Goal: Information Seeking & Learning: Learn about a topic

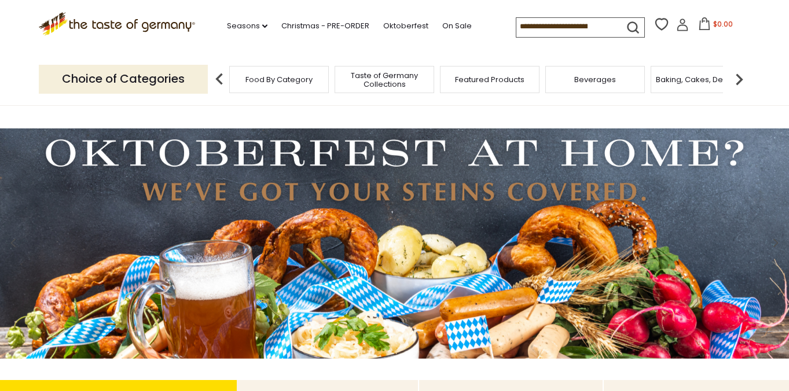
click at [524, 24] on input at bounding box center [565, 26] width 98 height 16
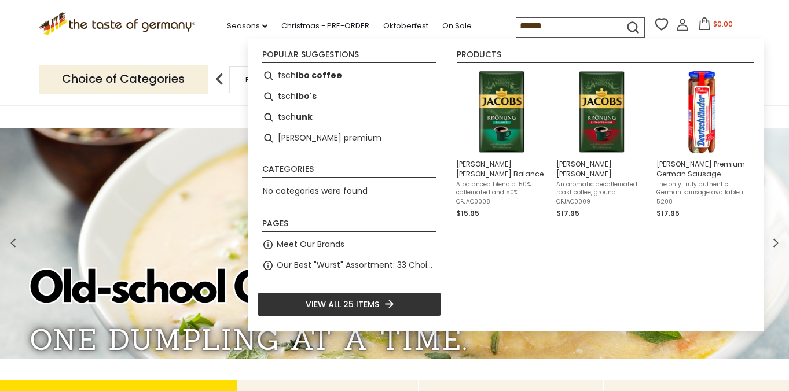
type input "*******"
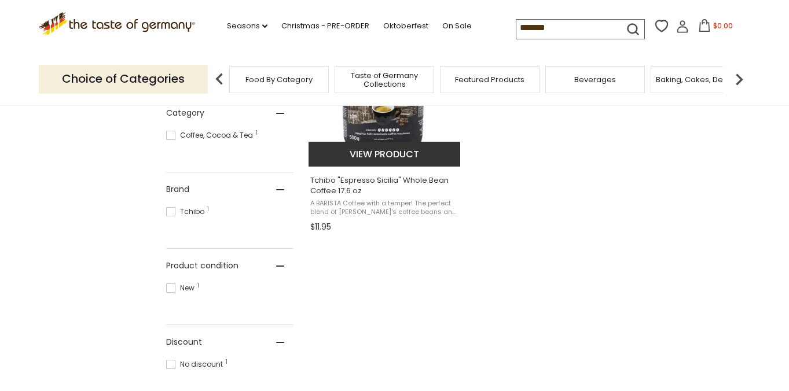
scroll to position [313, 0]
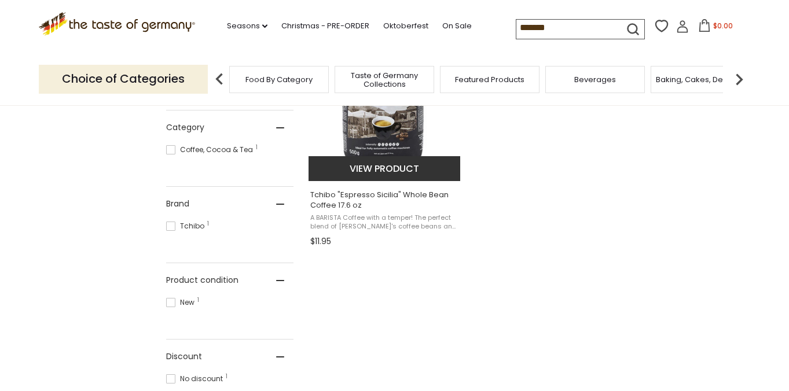
click at [376, 194] on span "Tchibo "Espresso Sicilia" Whole Bean Coffee 17.6 oz" at bounding box center [385, 200] width 150 height 21
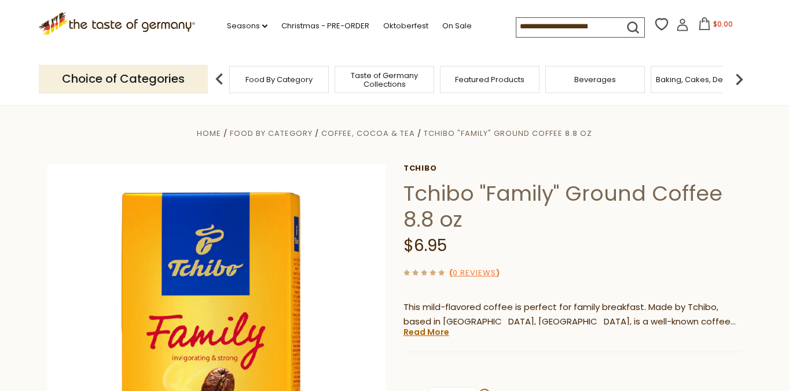
click at [533, 27] on input at bounding box center [565, 26] width 98 height 16
type input "******"
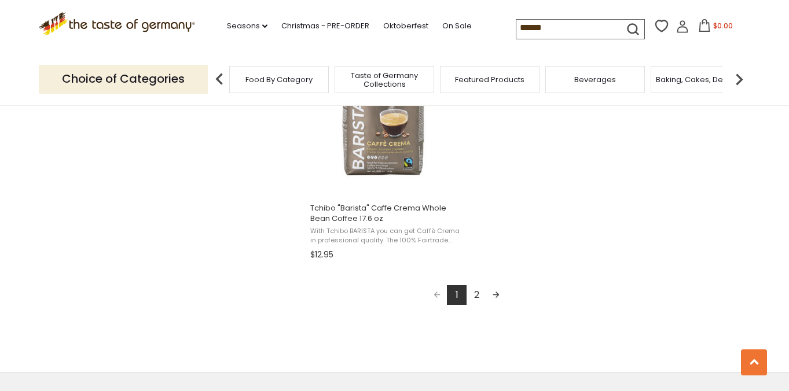
scroll to position [2209, 0]
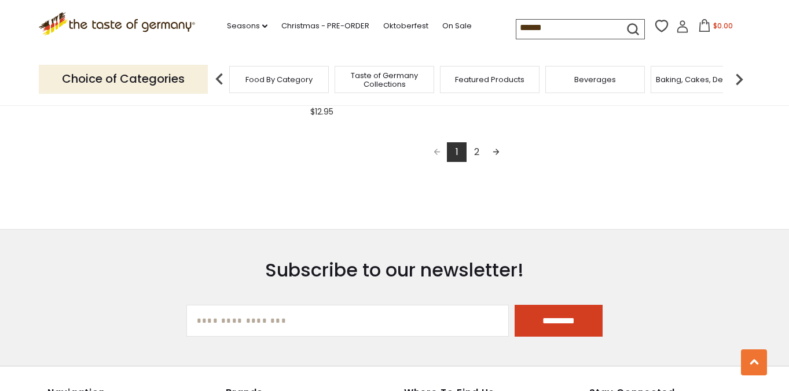
click at [478, 150] on link "2" at bounding box center [476, 152] width 20 height 20
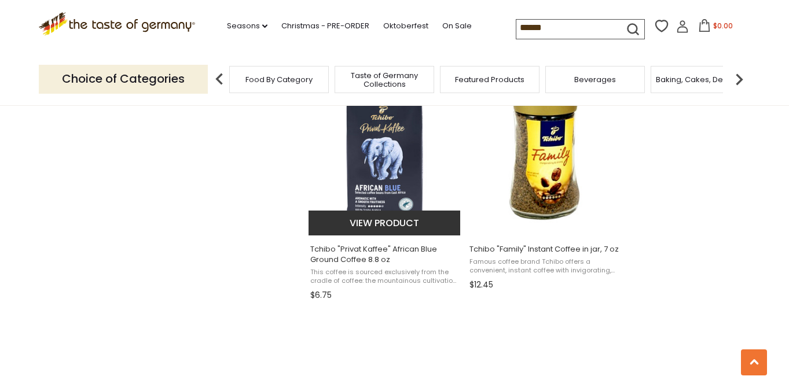
scroll to position [797, 0]
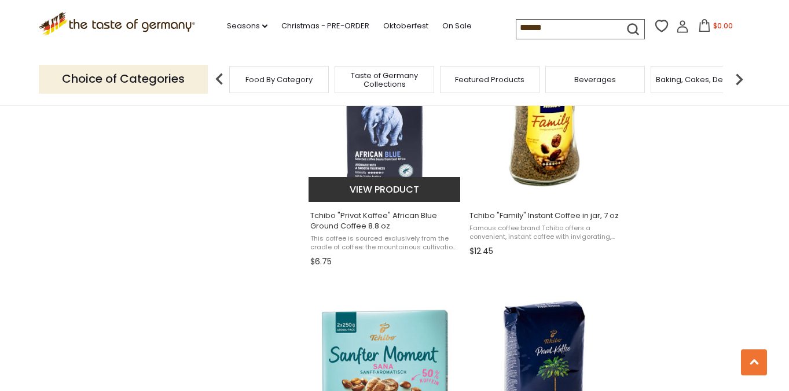
click at [371, 217] on span "Tchibo "Privat Kaffee" African Blue Ground Coffee 8.8 oz" at bounding box center [385, 221] width 150 height 21
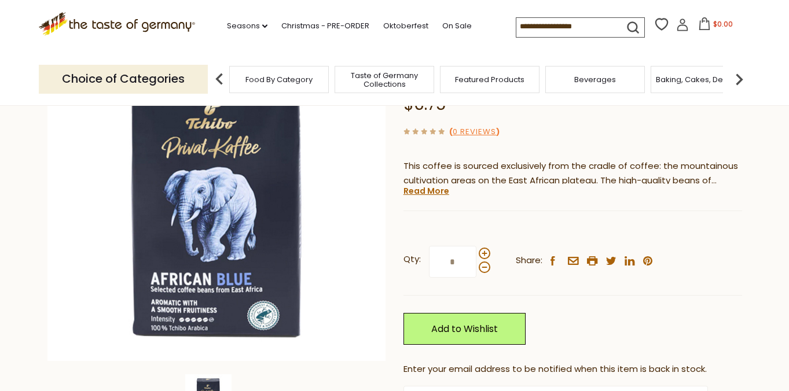
scroll to position [141, 0]
